Goal: Task Accomplishment & Management: Complete application form

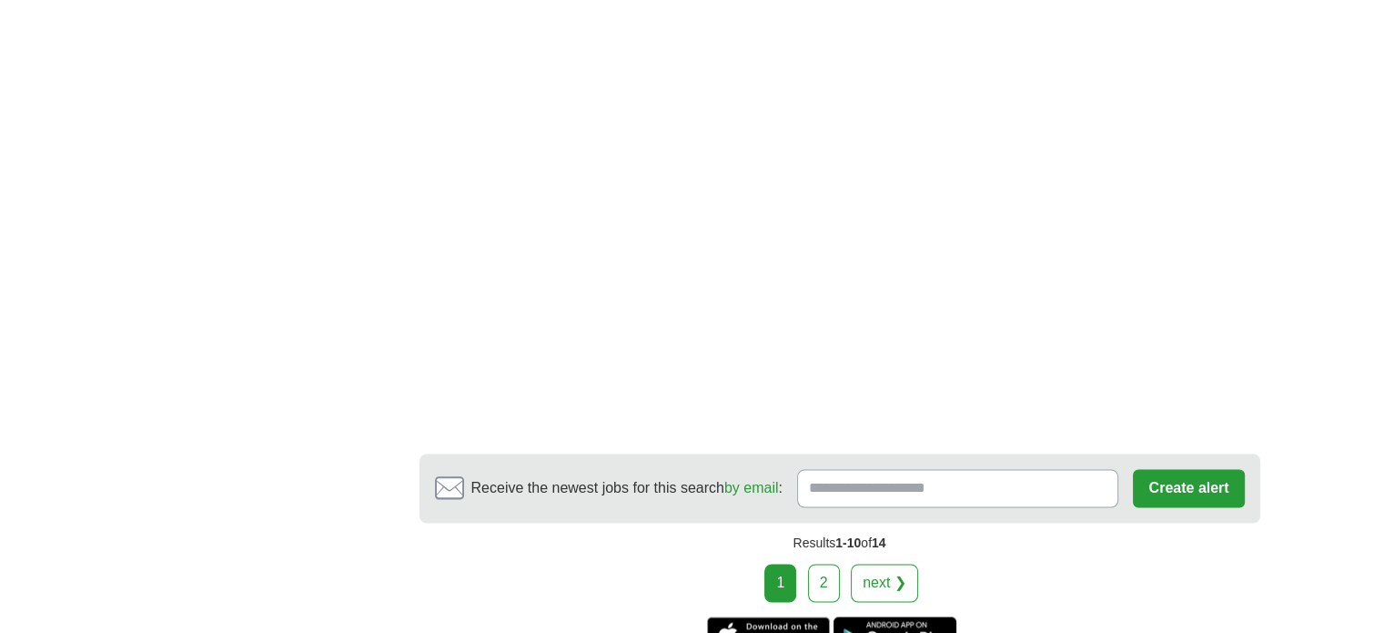
scroll to position [2876, 0]
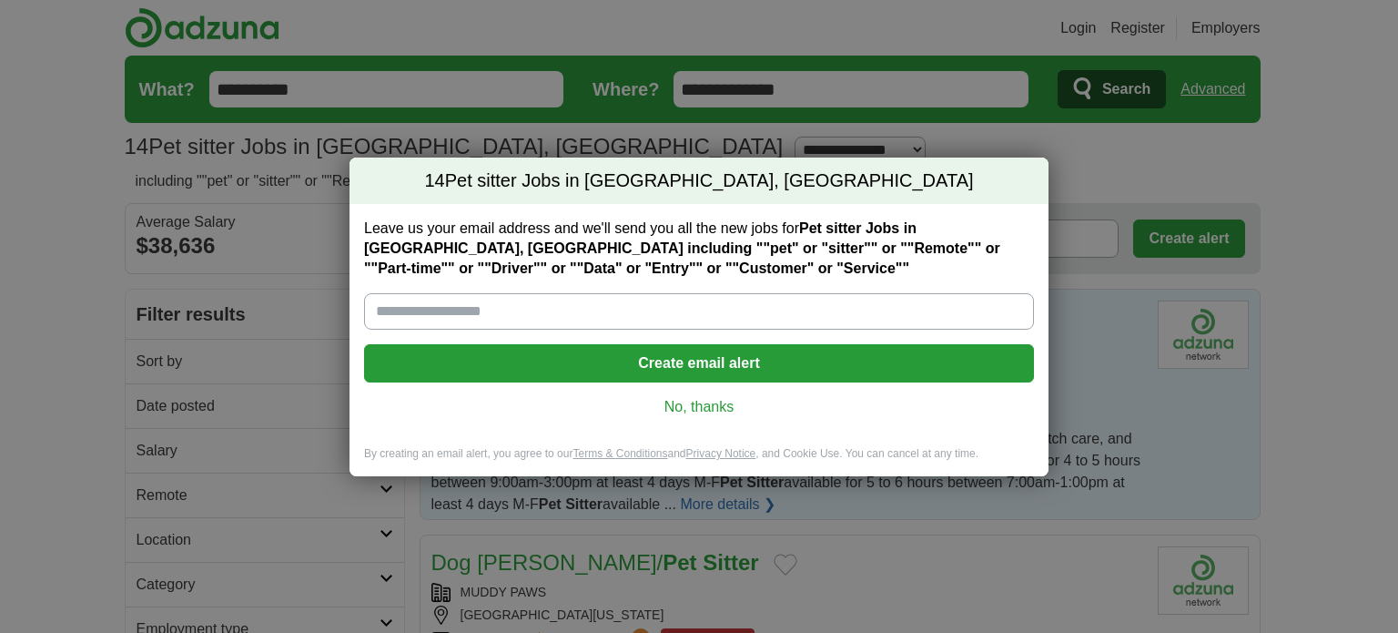
click at [430, 309] on input "Leave us your email address and we'll send you all the new jobs for Pet sitter …" at bounding box center [699, 311] width 670 height 36
type input "**********"
click at [584, 368] on button "Create email alert" at bounding box center [699, 363] width 670 height 38
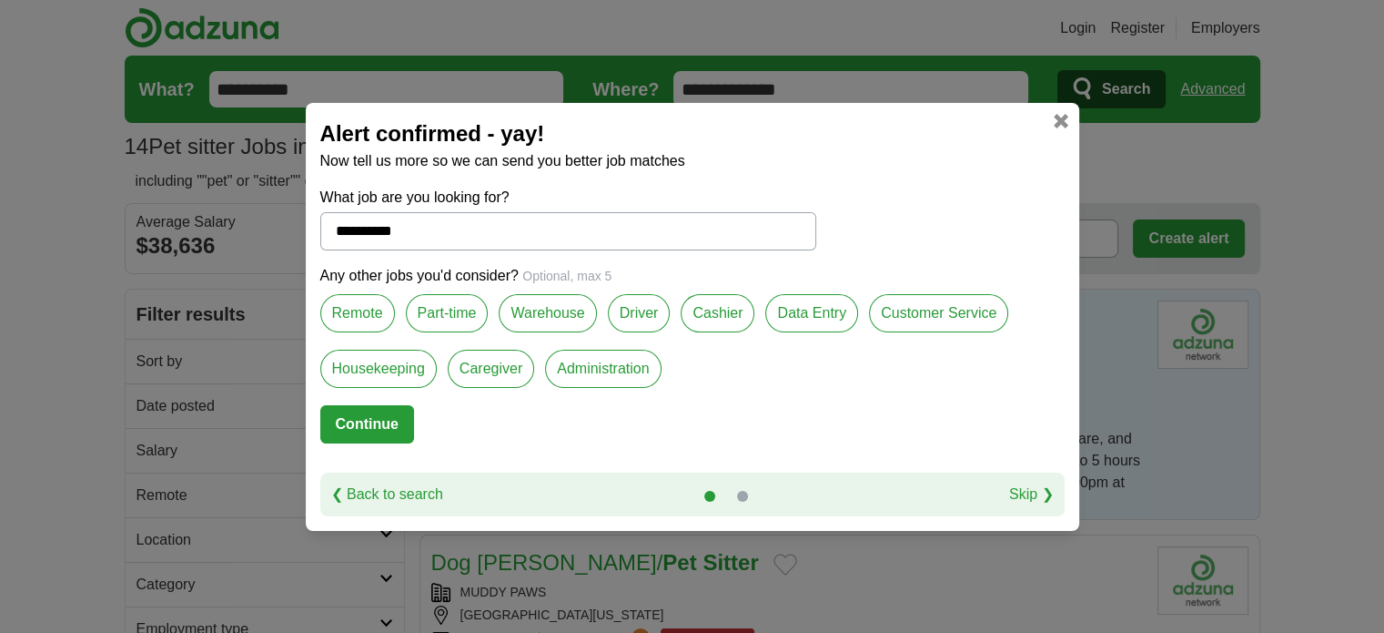
click at [457, 312] on label "Part-time" at bounding box center [447, 313] width 83 height 38
click at [630, 311] on label "Driver" at bounding box center [639, 313] width 63 height 38
click at [806, 319] on label "Data Entry" at bounding box center [812, 313] width 93 height 38
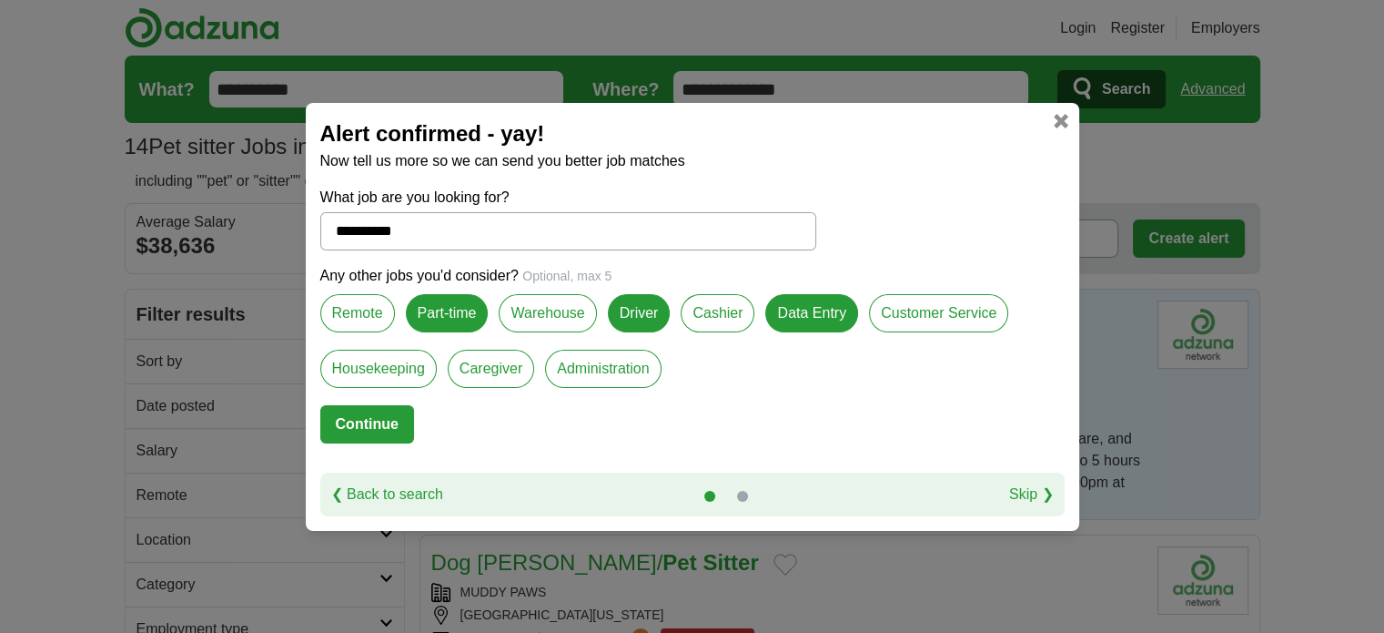
click at [928, 305] on label "Customer Service" at bounding box center [938, 313] width 139 height 38
click at [488, 379] on label "Caregiver" at bounding box center [491, 369] width 86 height 38
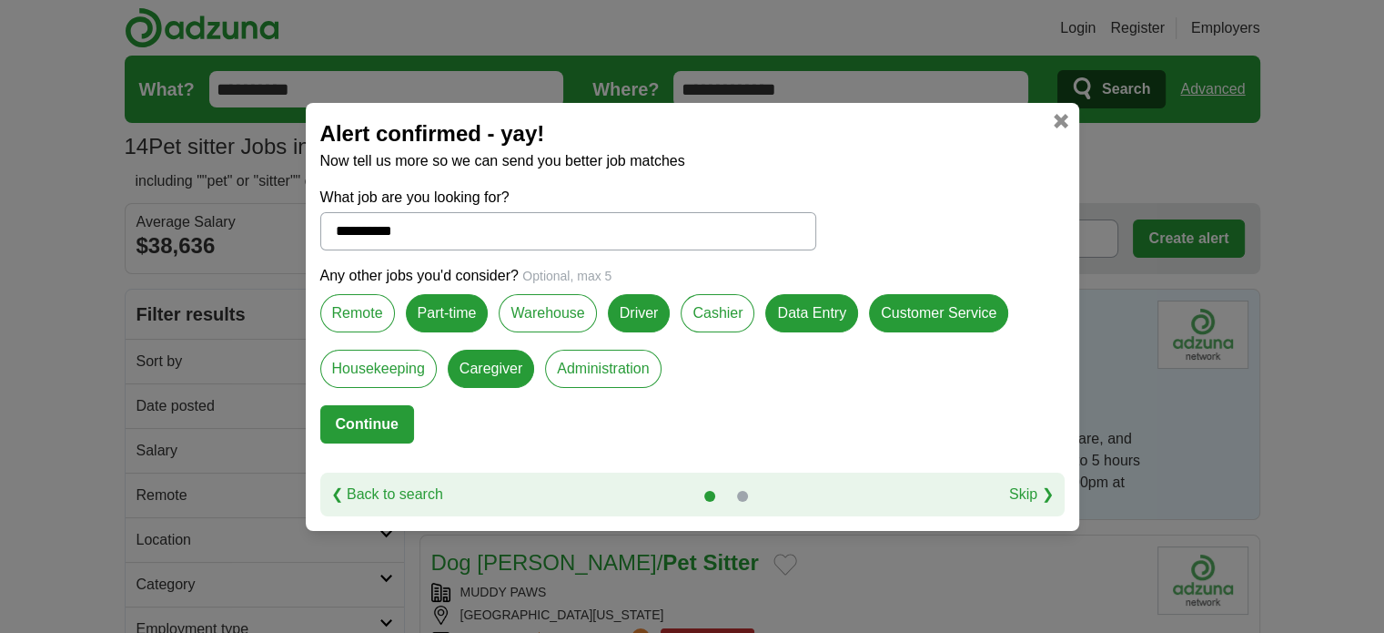
click at [374, 438] on button "Continue" at bounding box center [367, 424] width 94 height 38
select select "**"
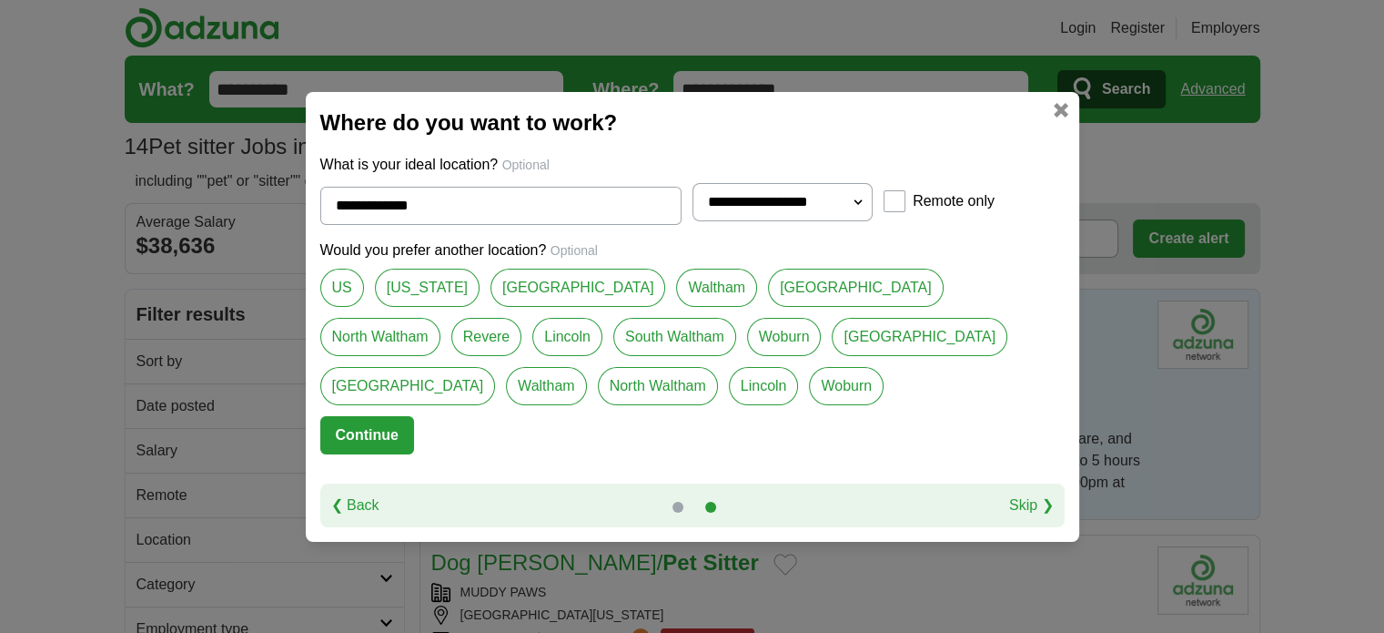
click at [566, 287] on link "[GEOGRAPHIC_DATA]" at bounding box center [579, 288] width 176 height 38
click at [747, 335] on link "Woburn" at bounding box center [784, 337] width 75 height 38
click at [601, 290] on link "[GEOGRAPHIC_DATA]" at bounding box center [579, 288] width 176 height 38
type input "**********"
click at [381, 427] on button "Continue" at bounding box center [367, 435] width 94 height 38
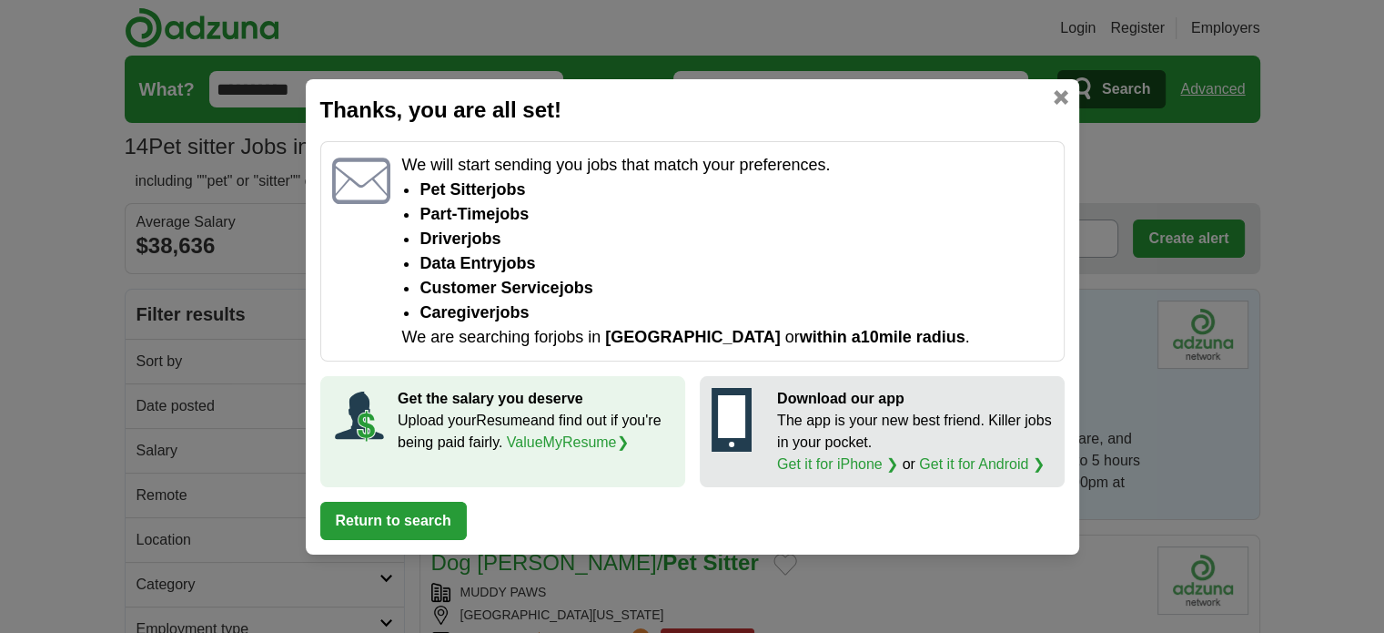
click at [384, 505] on button "Return to search" at bounding box center [393, 521] width 147 height 38
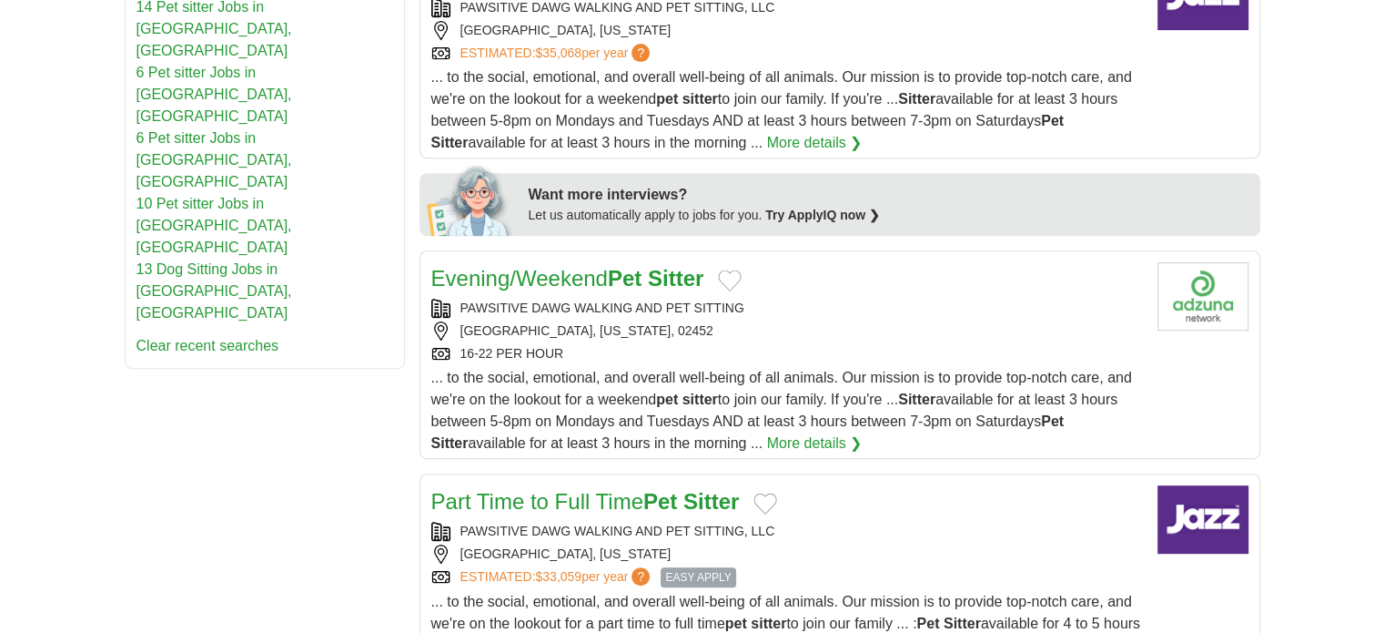
scroll to position [837, 0]
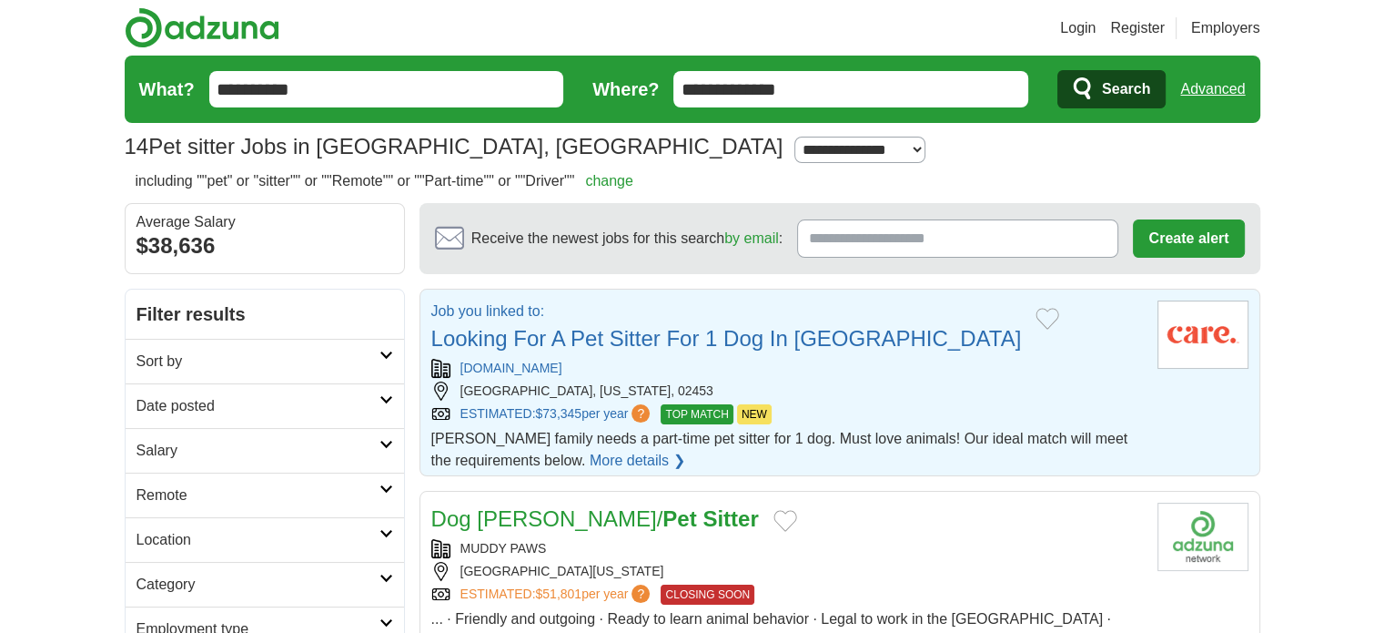
click at [888, 381] on div "[GEOGRAPHIC_DATA], [US_STATE], 02453" at bounding box center [787, 390] width 712 height 19
